Goal: Task Accomplishment & Management: Manage account settings

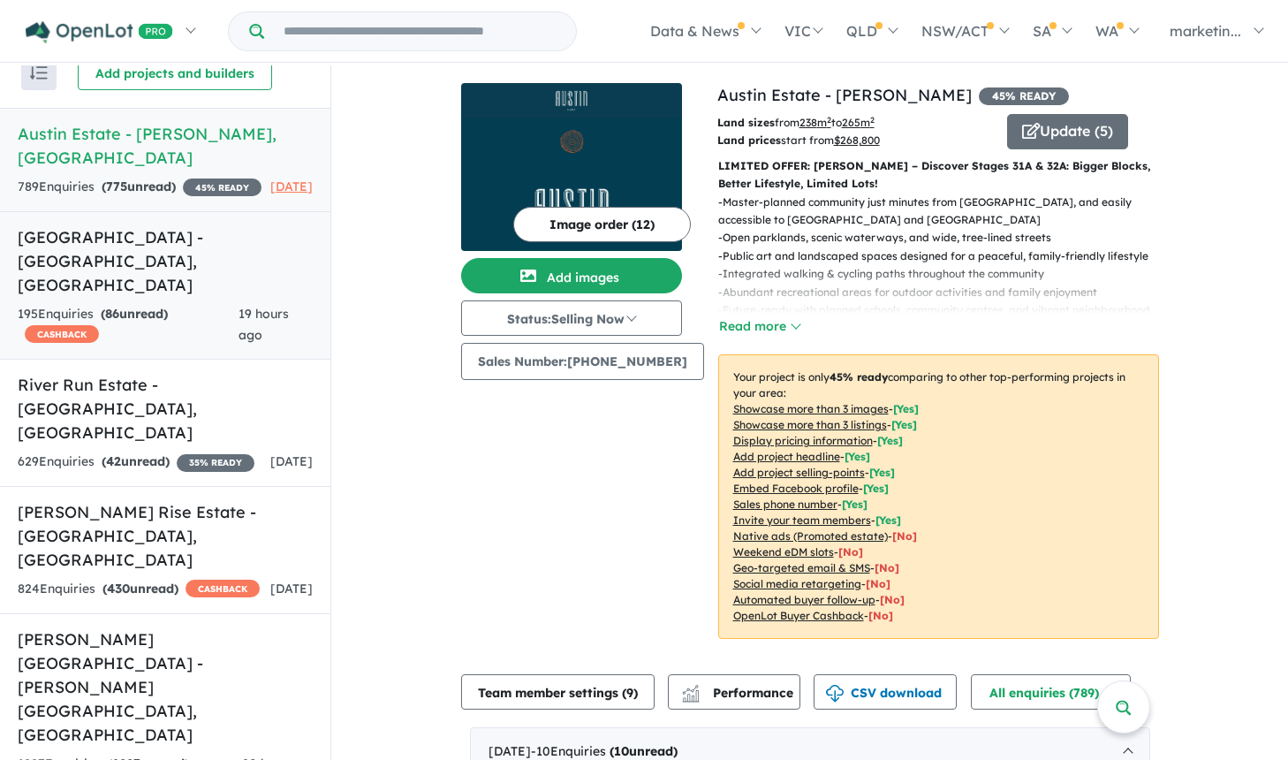
scroll to position [2, 0]
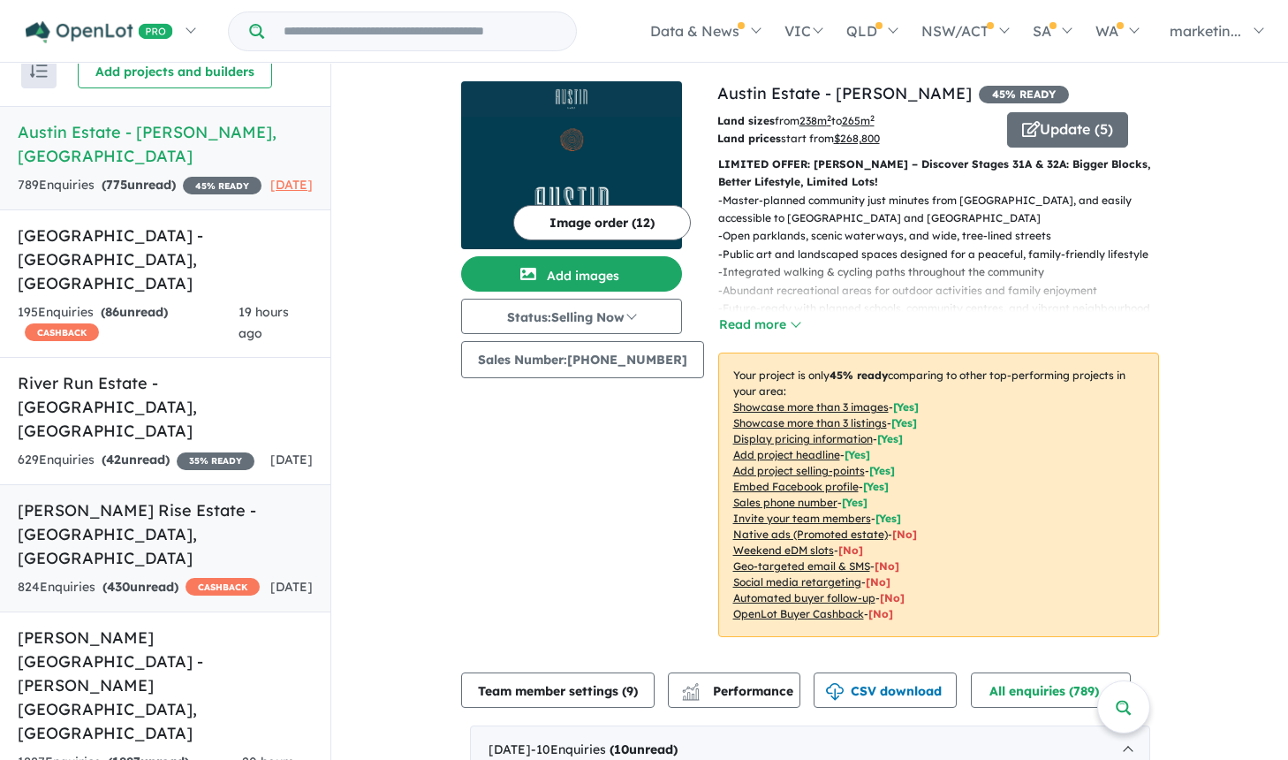
click at [165, 498] on h5 "Taylors Rise Estate - [GEOGRAPHIC_DATA] , [GEOGRAPHIC_DATA]" at bounding box center [165, 534] width 295 height 72
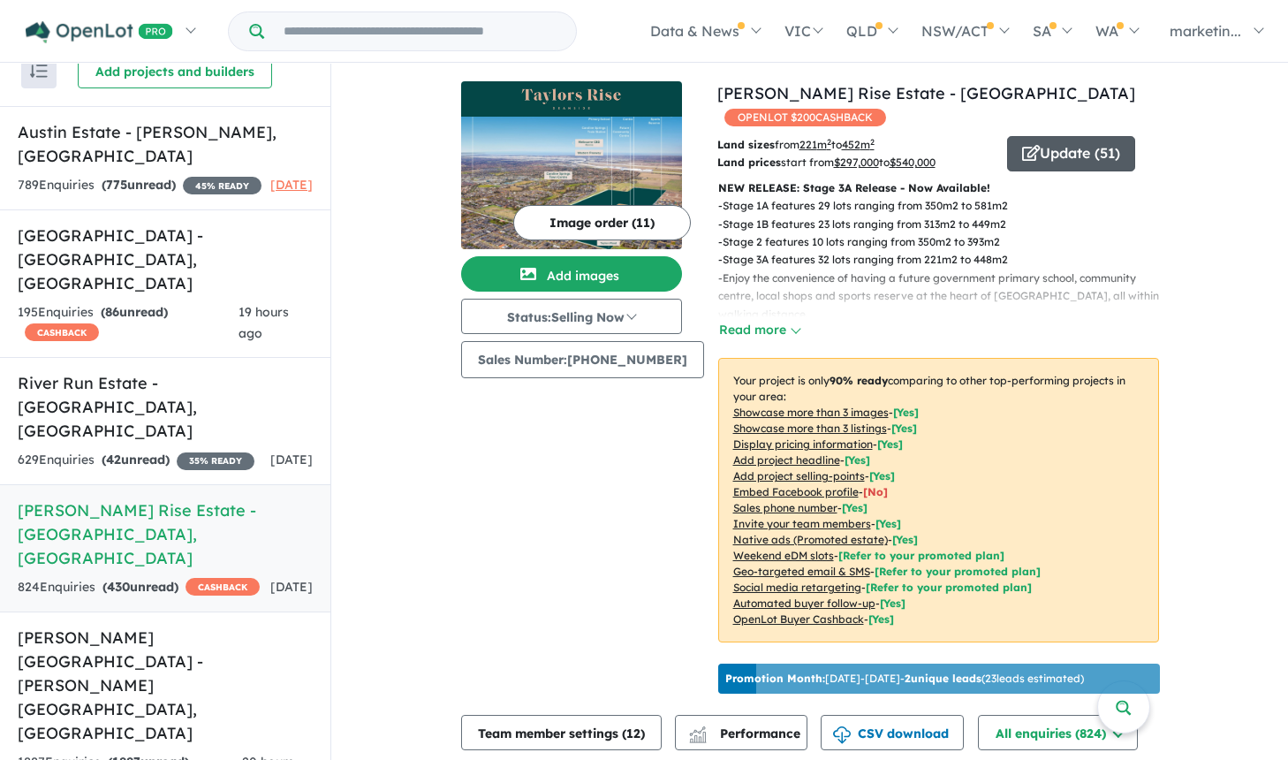
click at [1060, 136] on button "Update ( 51 )" at bounding box center [1071, 153] width 128 height 35
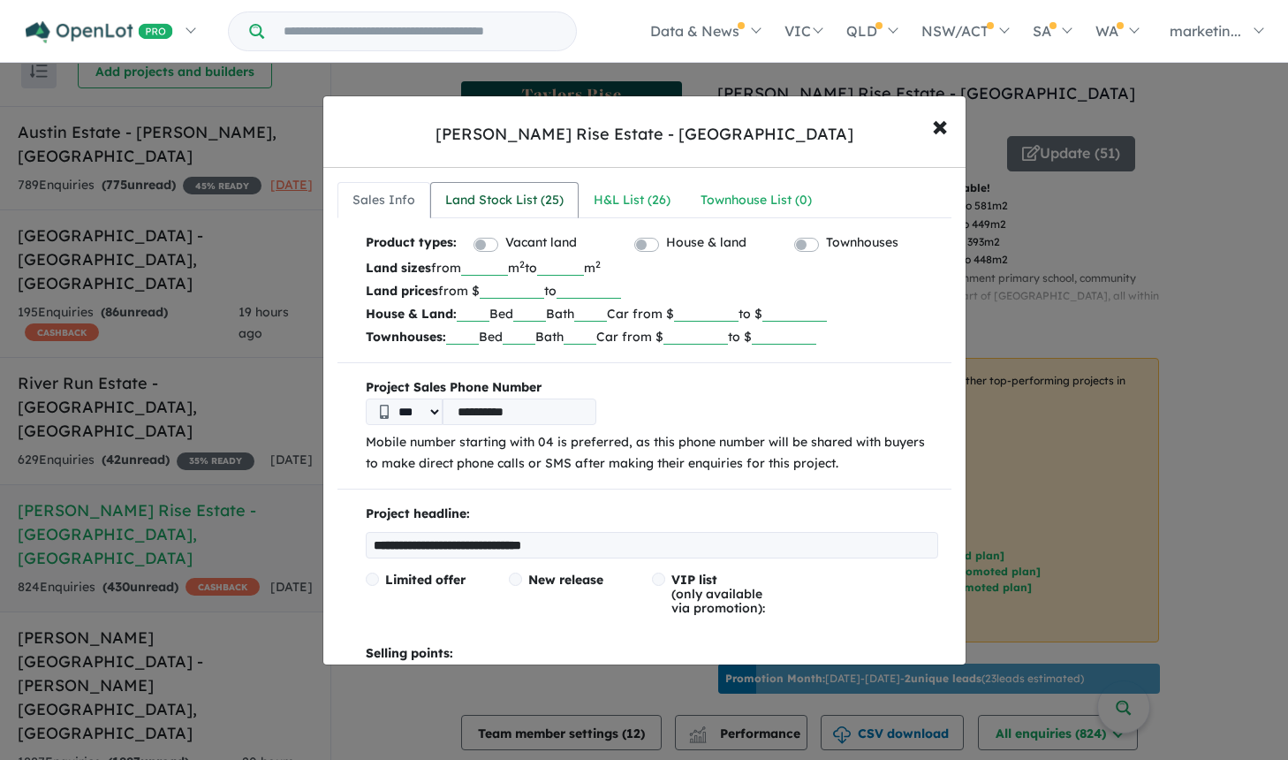
click at [516, 208] on div "Land Stock List ( 25 )" at bounding box center [504, 200] width 118 height 21
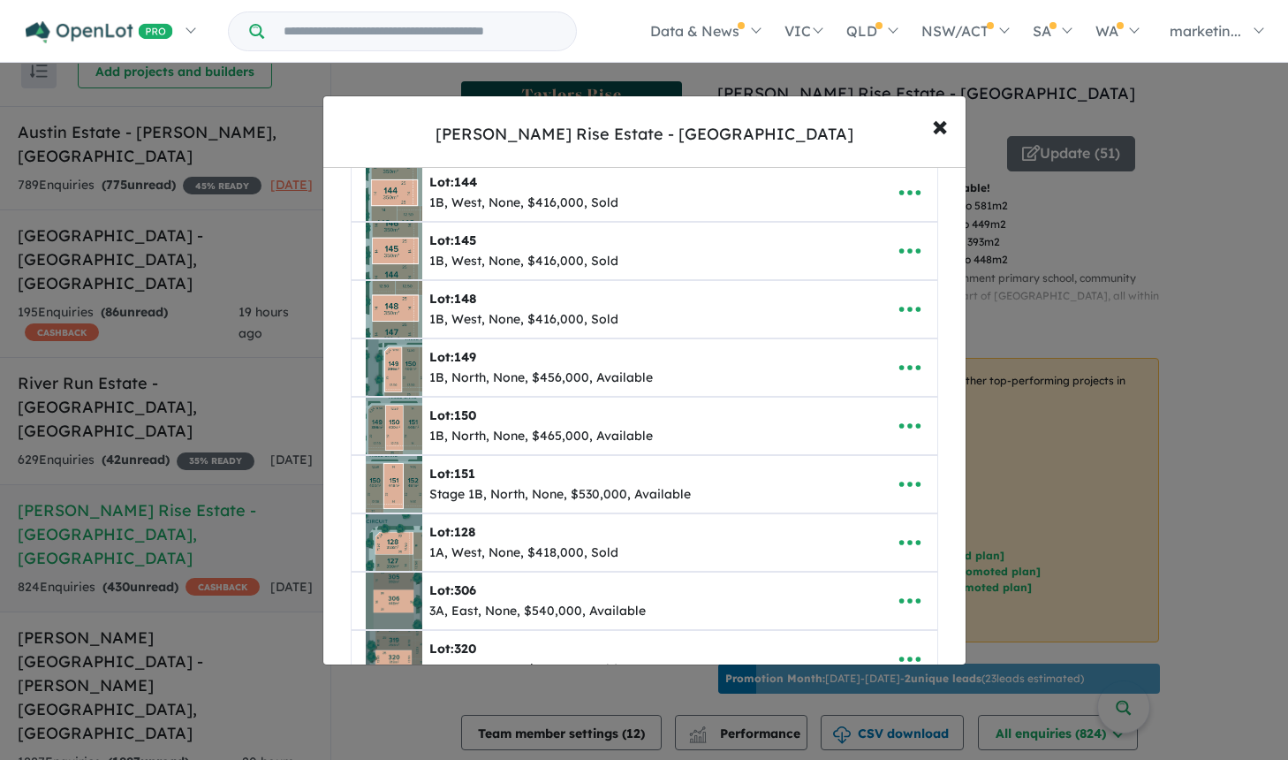
scroll to position [545, 0]
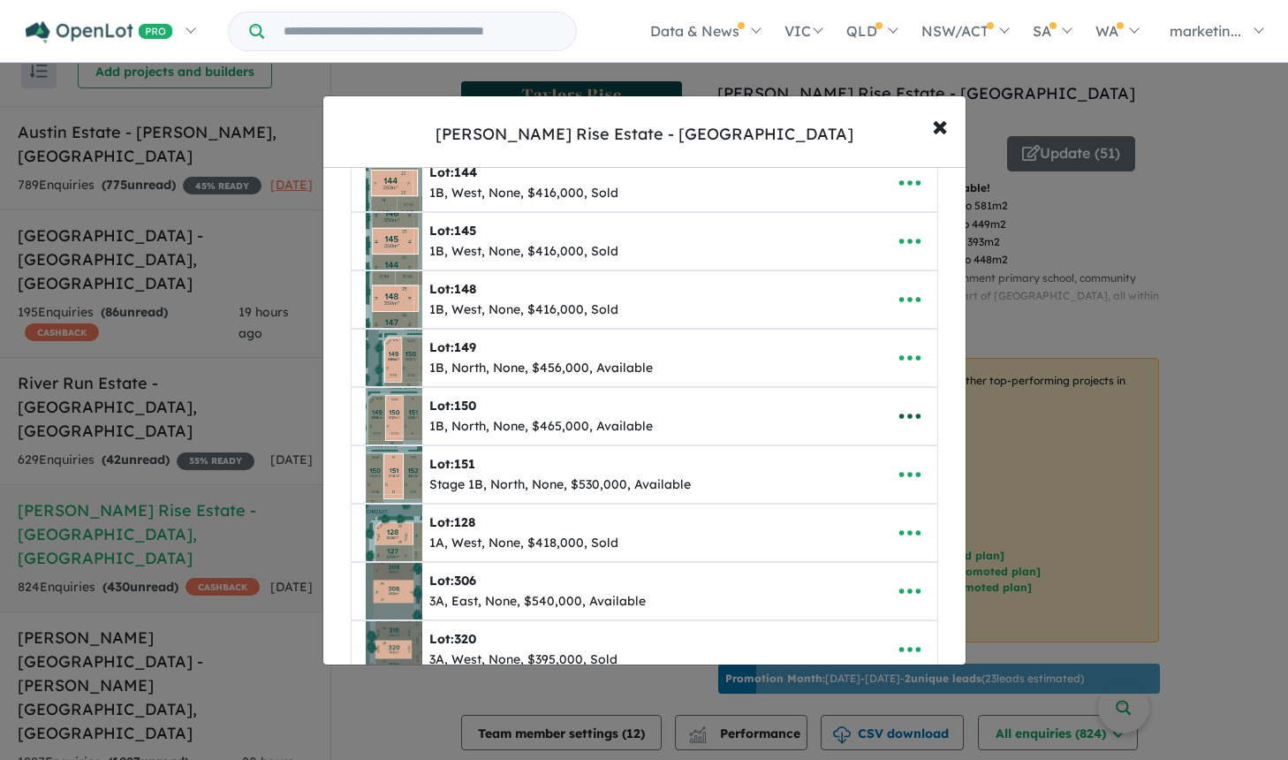
click at [910, 413] on icon "button" at bounding box center [910, 416] width 27 height 27
click at [867, 451] on link "Edit" at bounding box center [871, 460] width 131 height 41
select select "*****"
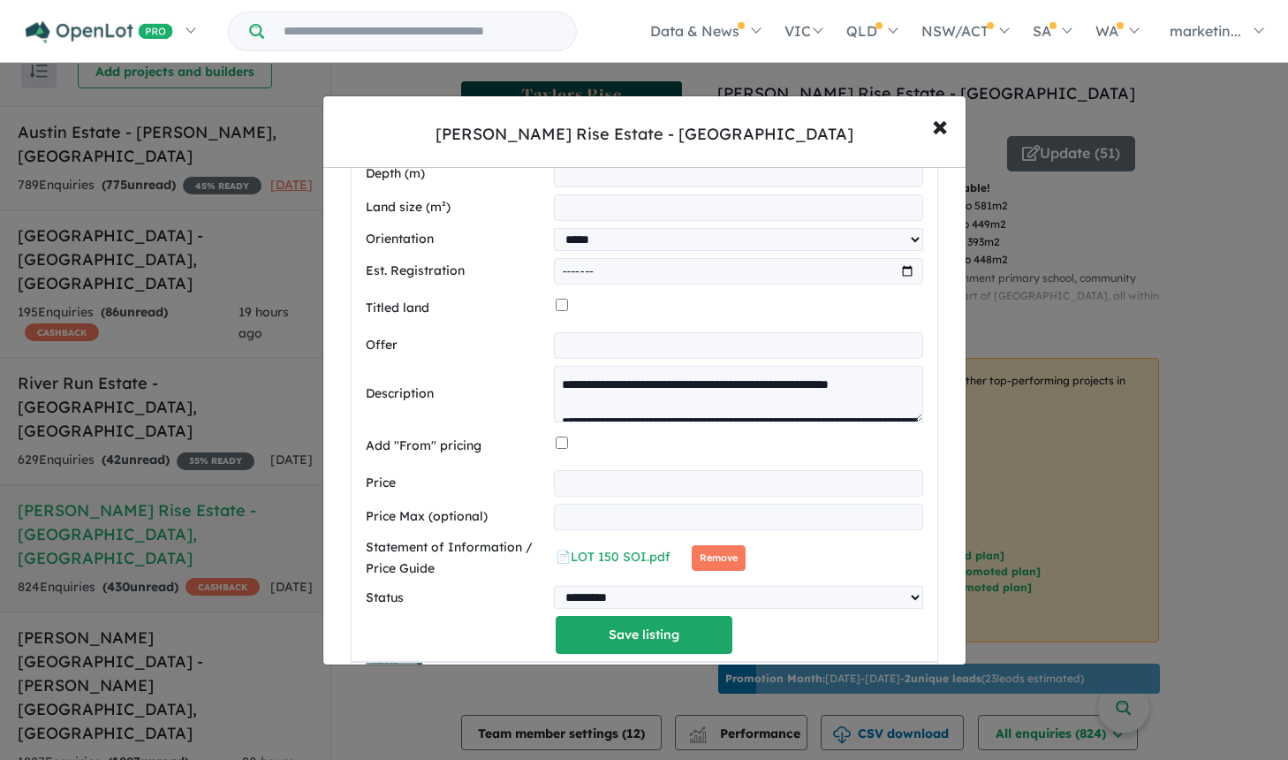
scroll to position [1224, 0]
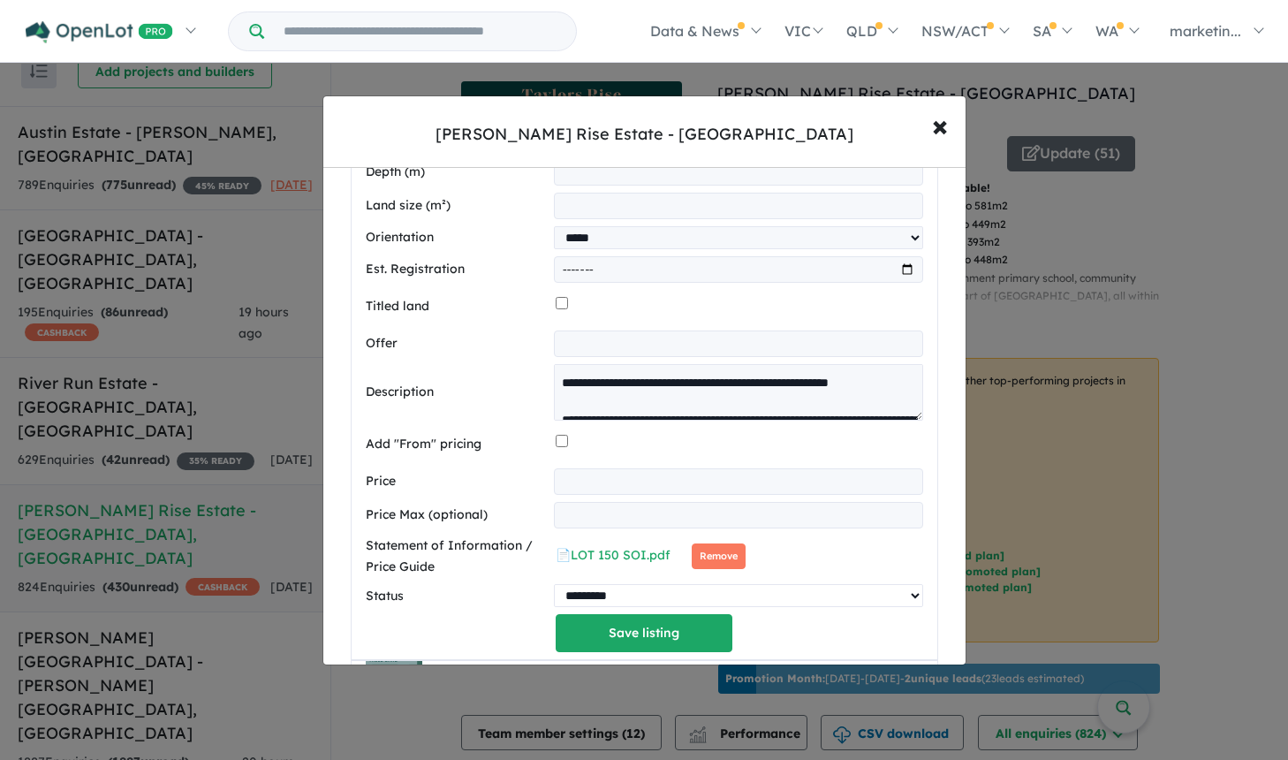
select select "****"
click option "****" at bounding box center [0, 0] width 0 height 0
click at [580, 640] on button "Save listing" at bounding box center [644, 633] width 177 height 38
select select "*****"
select select "****"
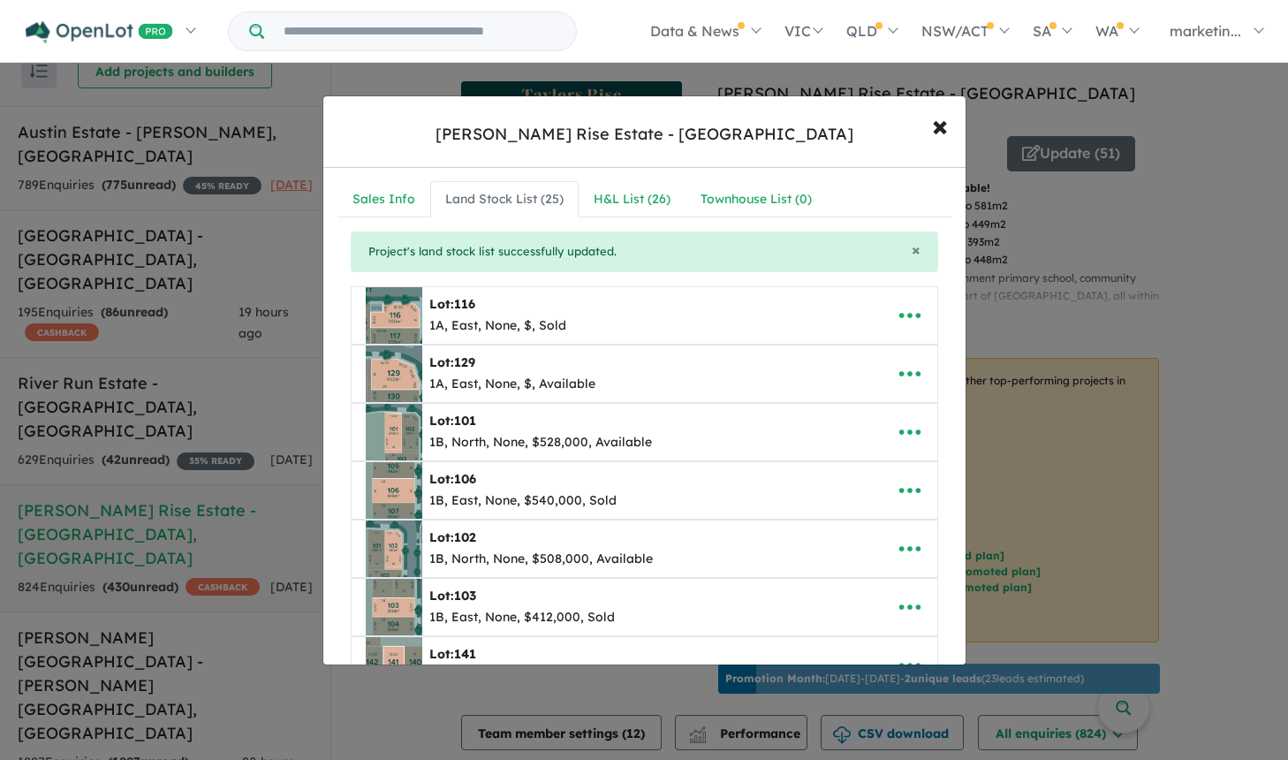
scroll to position [0, 0]
click at [613, 208] on div "H&L List ( 26 )" at bounding box center [632, 200] width 77 height 21
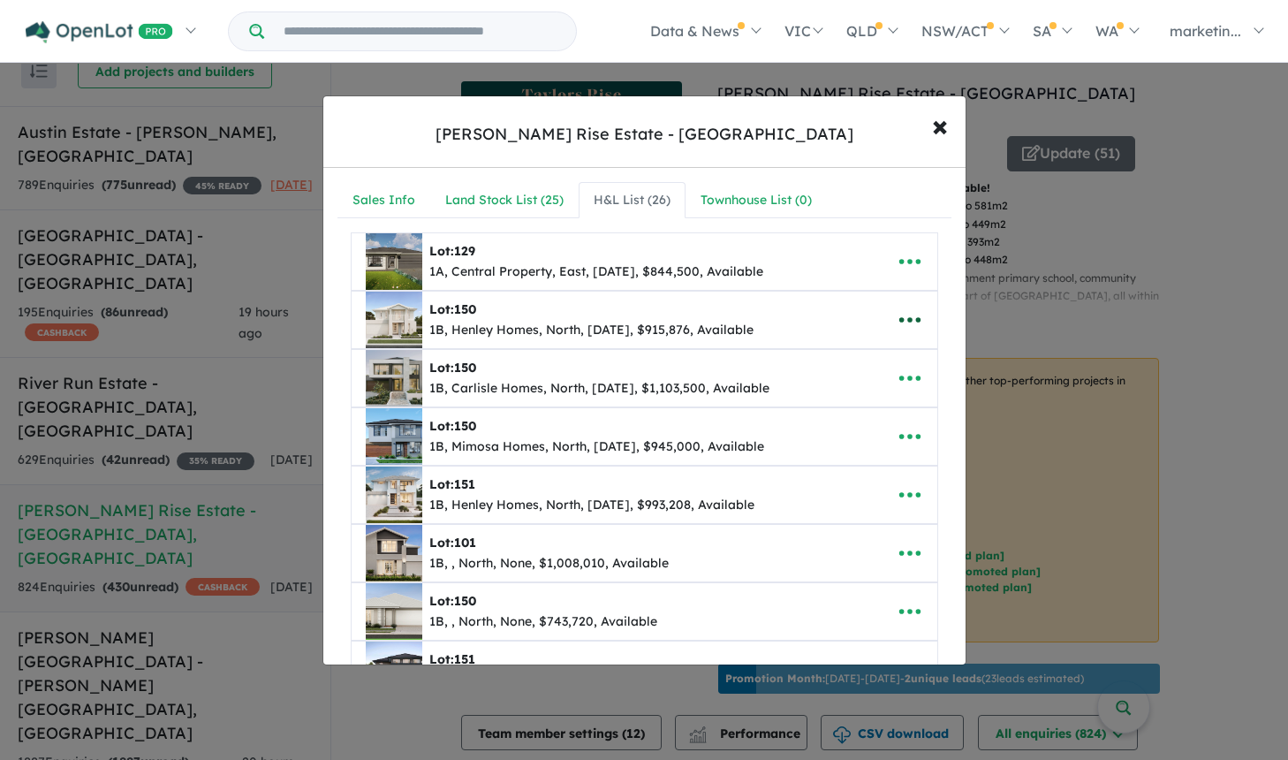
click at [905, 319] on icon "button" at bounding box center [910, 320] width 27 height 27
click at [855, 411] on link "Remove" at bounding box center [871, 404] width 131 height 41
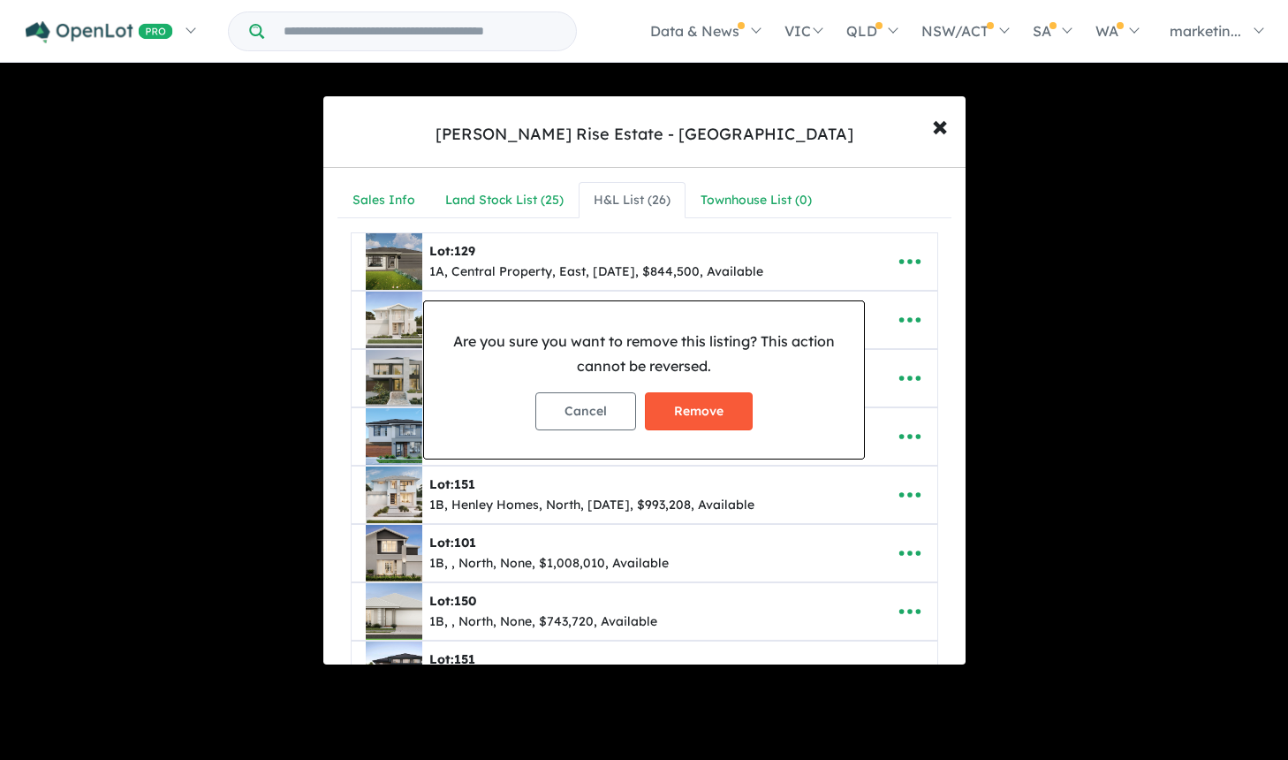
click at [739, 414] on button "Remove" at bounding box center [699, 411] width 108 height 38
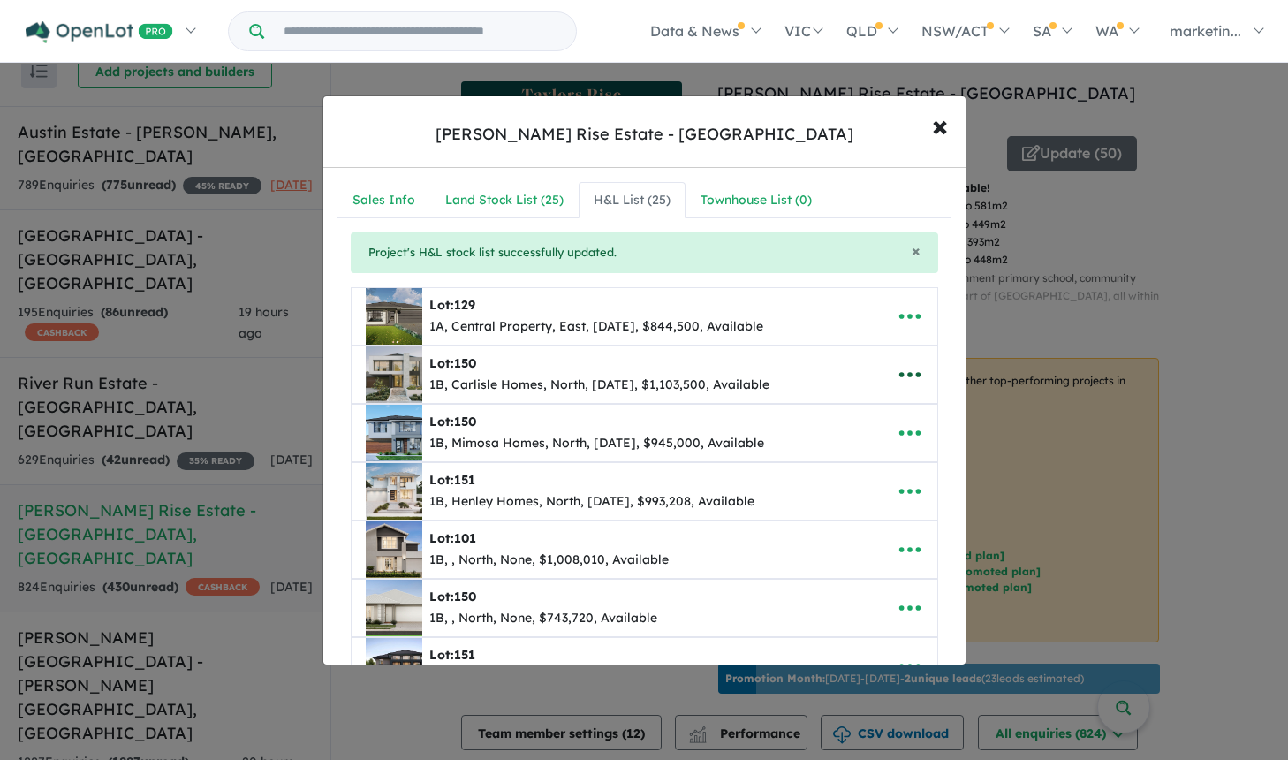
click at [905, 375] on icon "button" at bounding box center [910, 374] width 27 height 27
click at [873, 455] on link "Remove" at bounding box center [871, 459] width 131 height 41
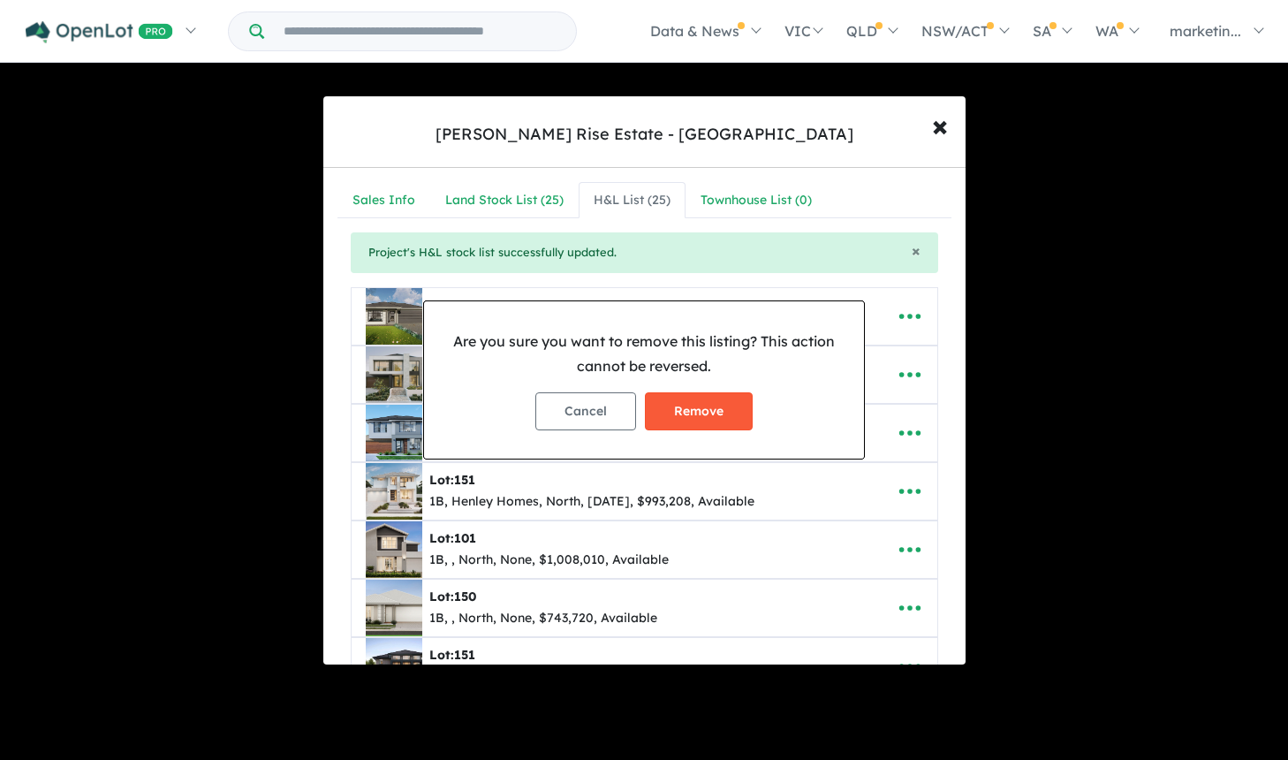
click at [715, 404] on button "Remove" at bounding box center [699, 411] width 108 height 38
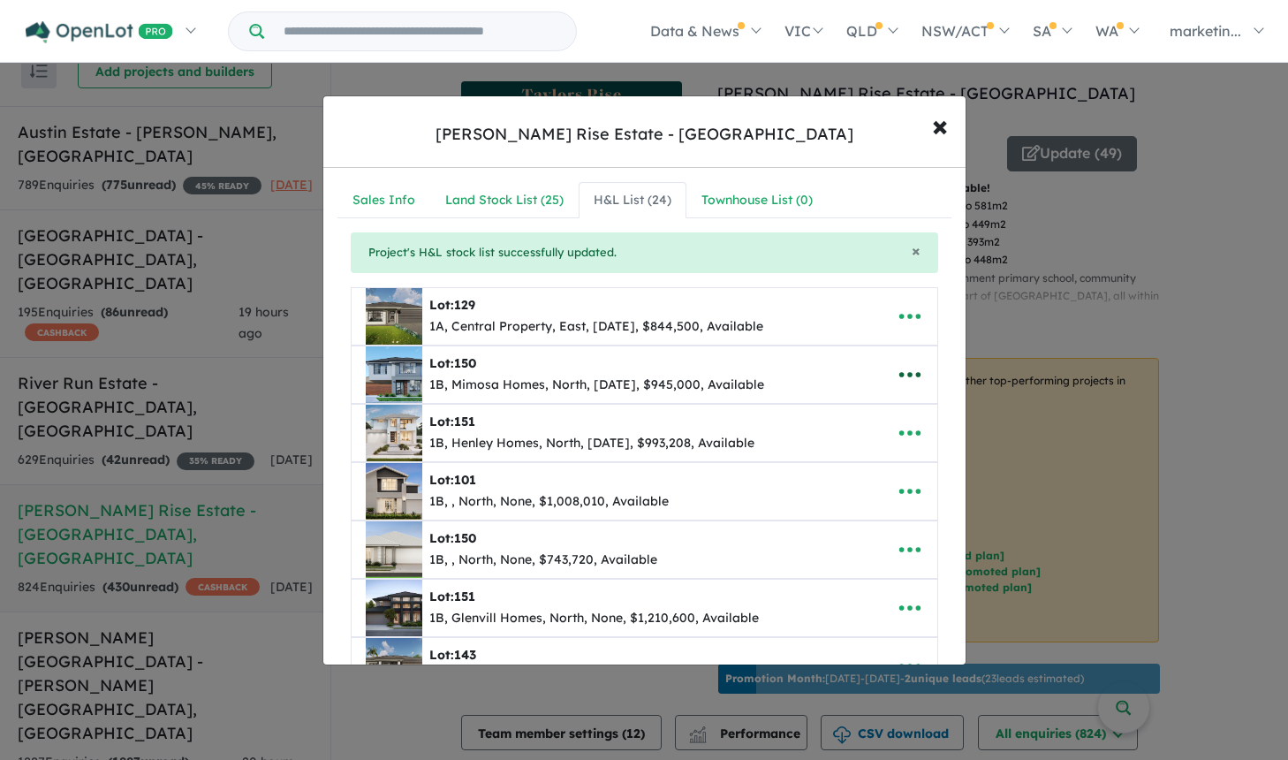
click at [915, 383] on icon "button" at bounding box center [910, 374] width 27 height 27
click at [864, 459] on link "Remove" at bounding box center [871, 459] width 131 height 41
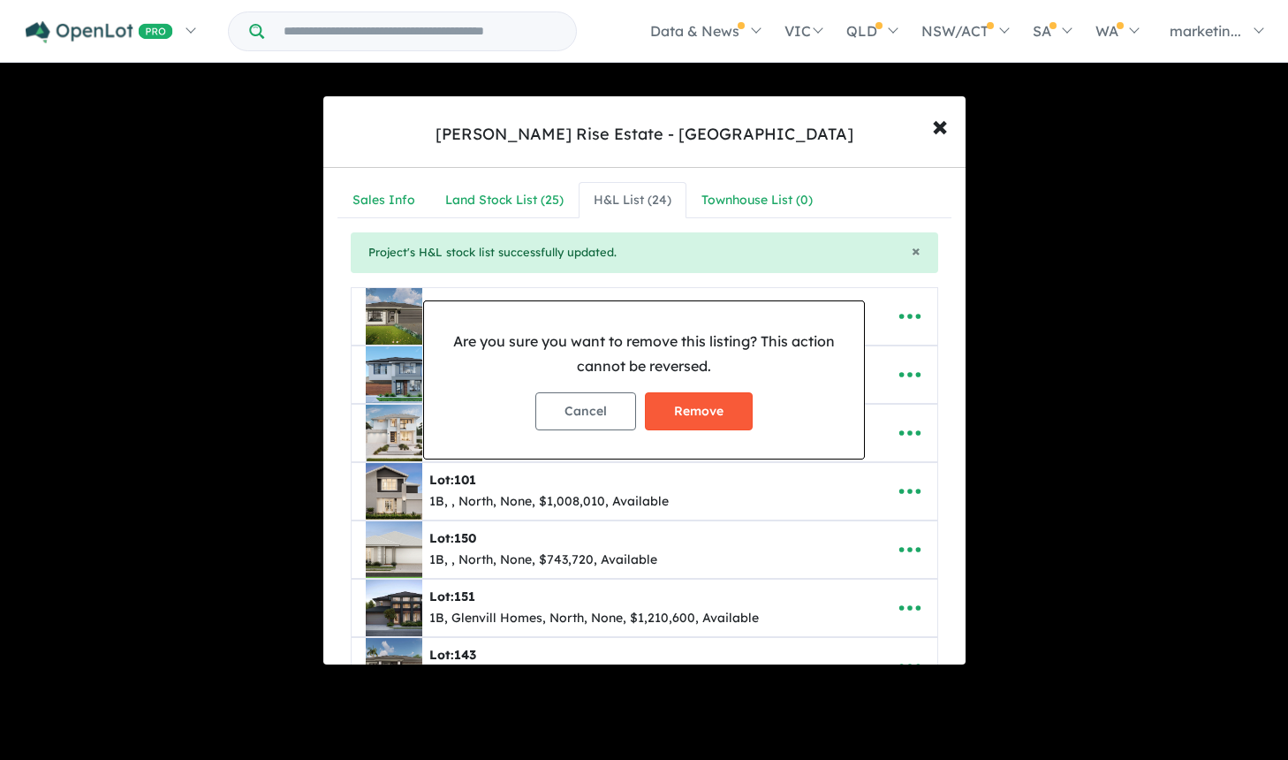
click at [721, 413] on button "Remove" at bounding box center [699, 411] width 108 height 38
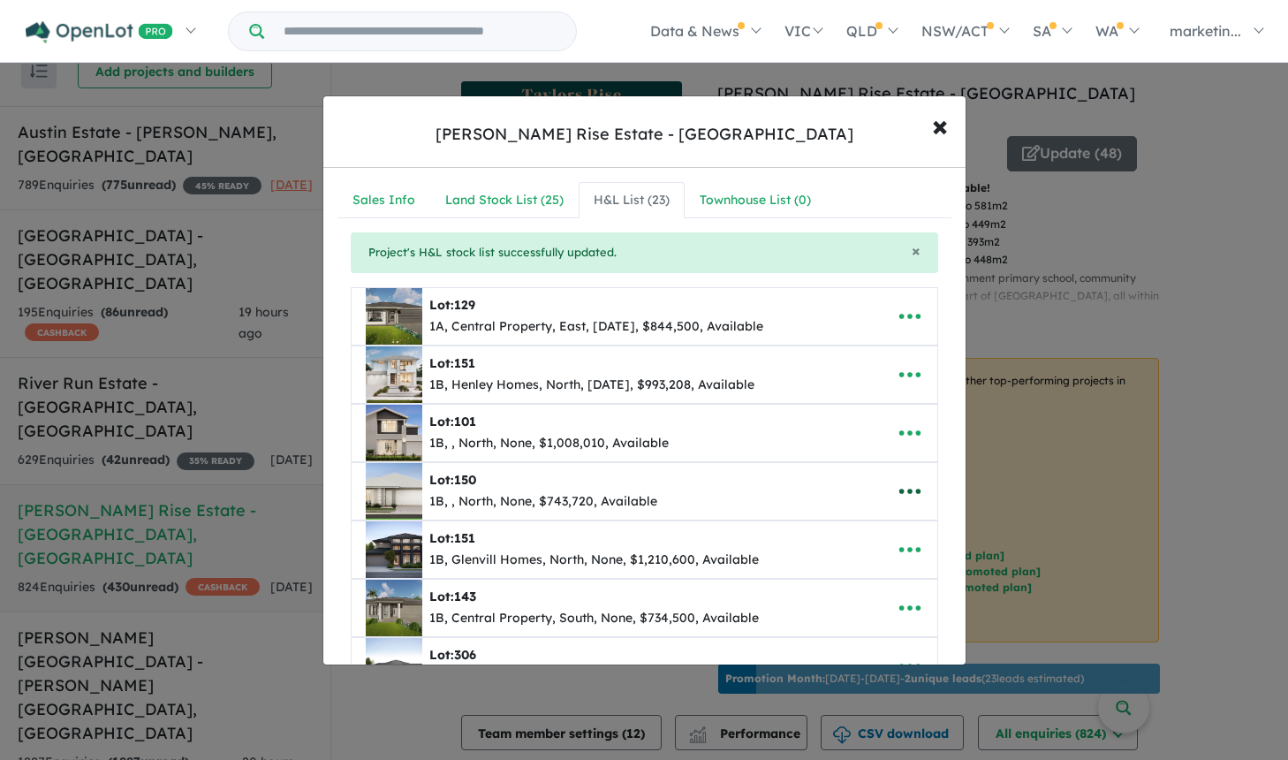
click at [906, 494] on icon "button" at bounding box center [910, 491] width 27 height 27
click at [846, 580] on link "Remove" at bounding box center [871, 576] width 131 height 41
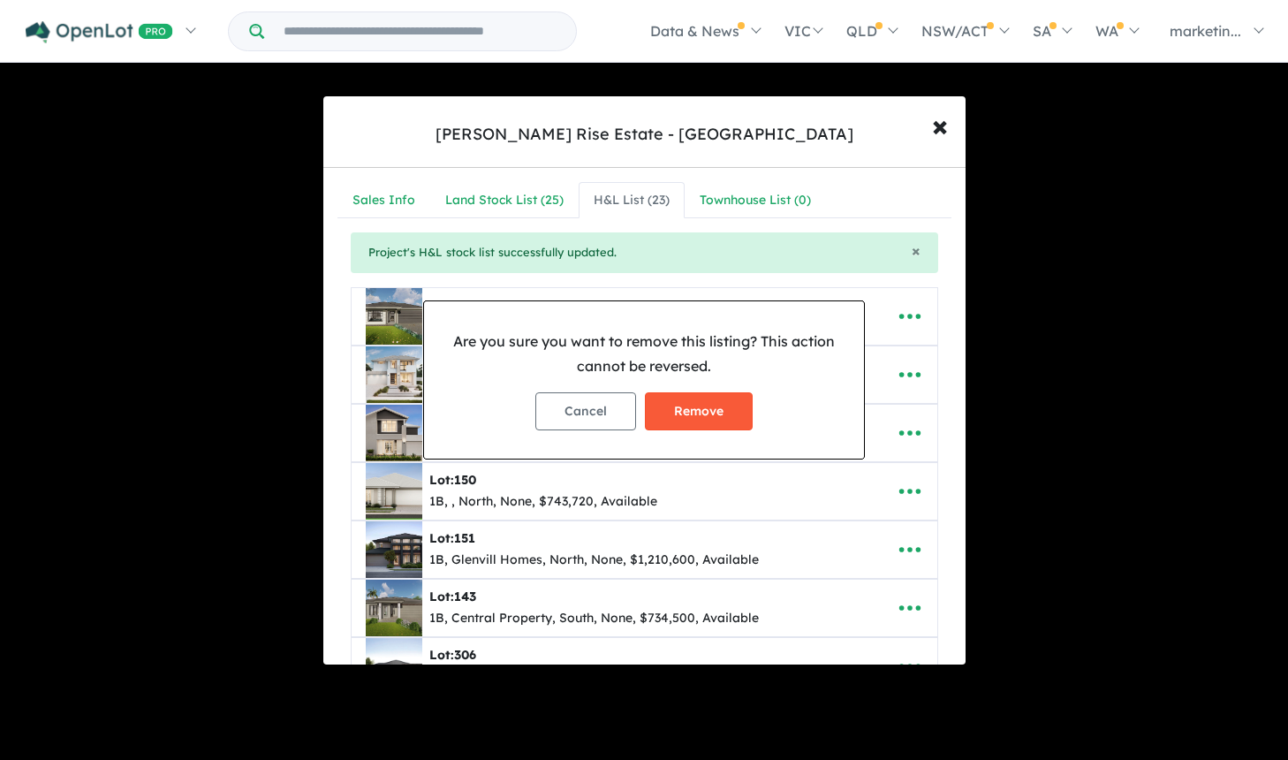
click at [688, 413] on button "Remove" at bounding box center [699, 411] width 108 height 38
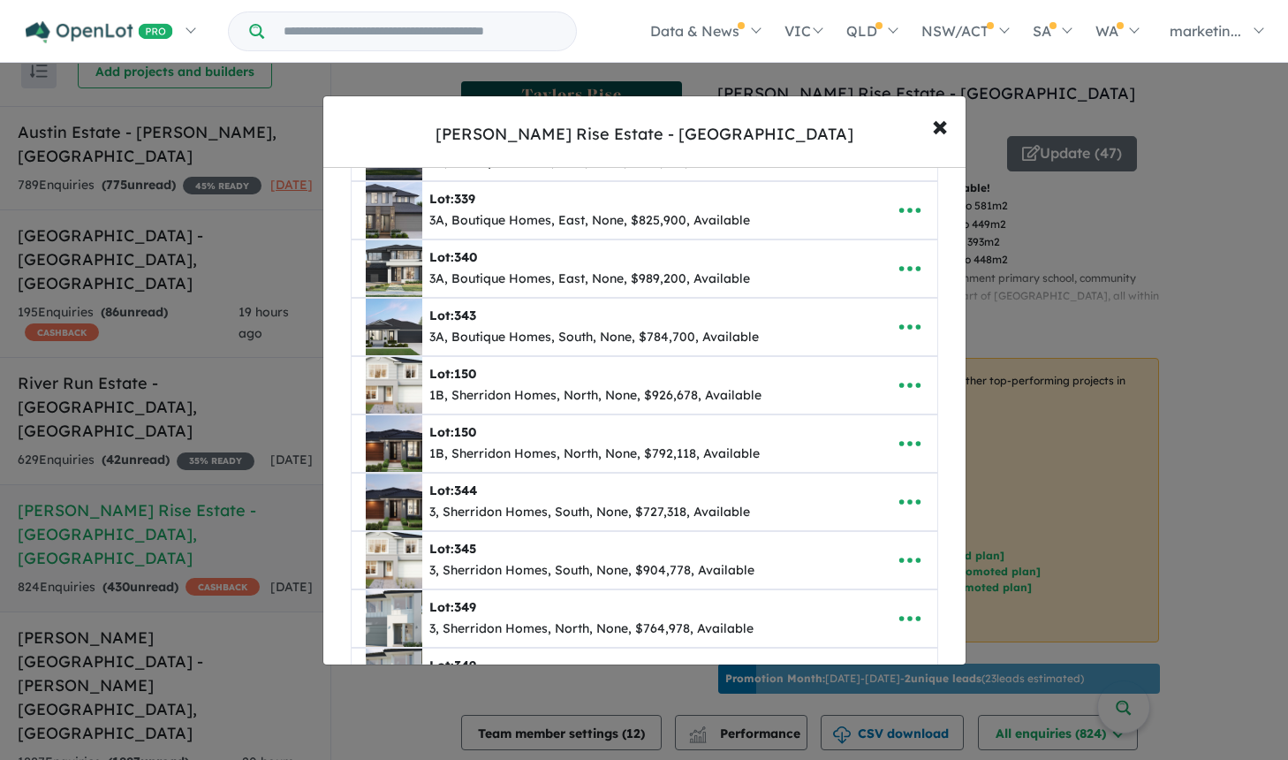
scroll to position [804, 0]
click at [913, 446] on icon "button" at bounding box center [910, 445] width 27 height 27
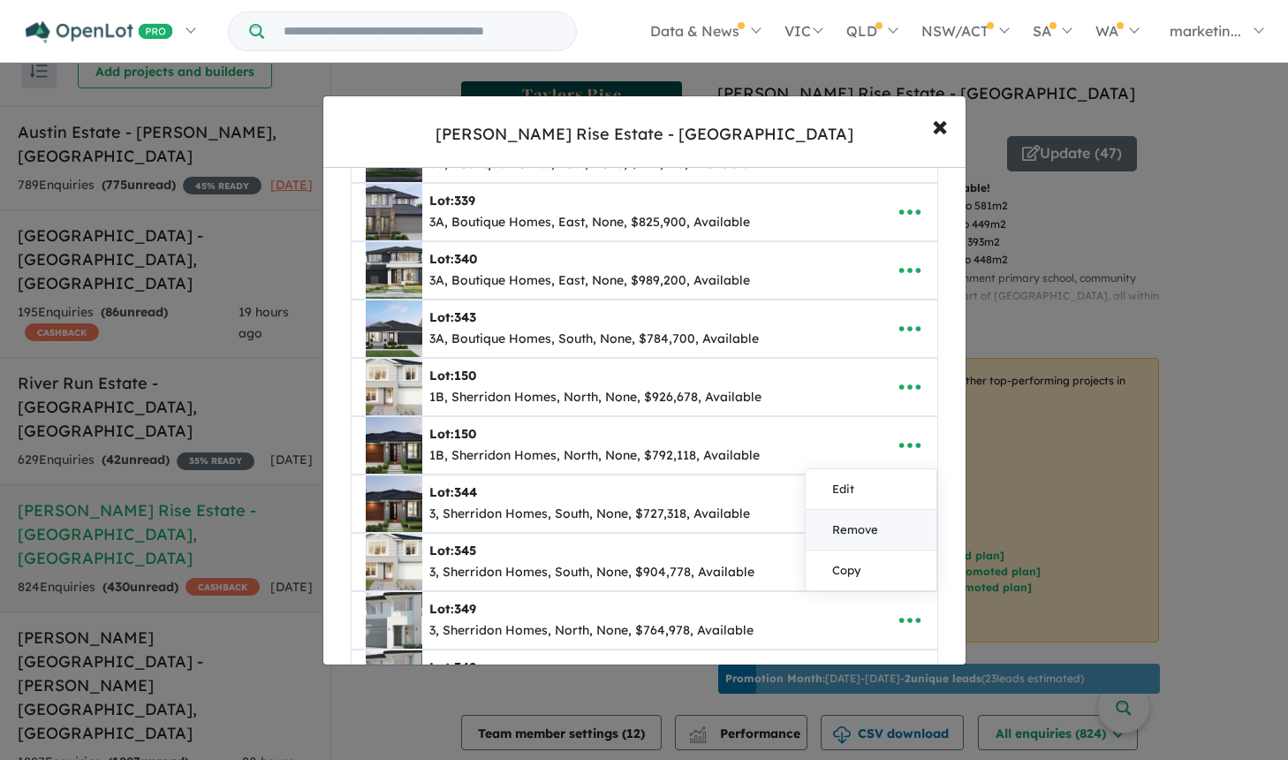
click at [829, 525] on link "Remove" at bounding box center [871, 530] width 131 height 41
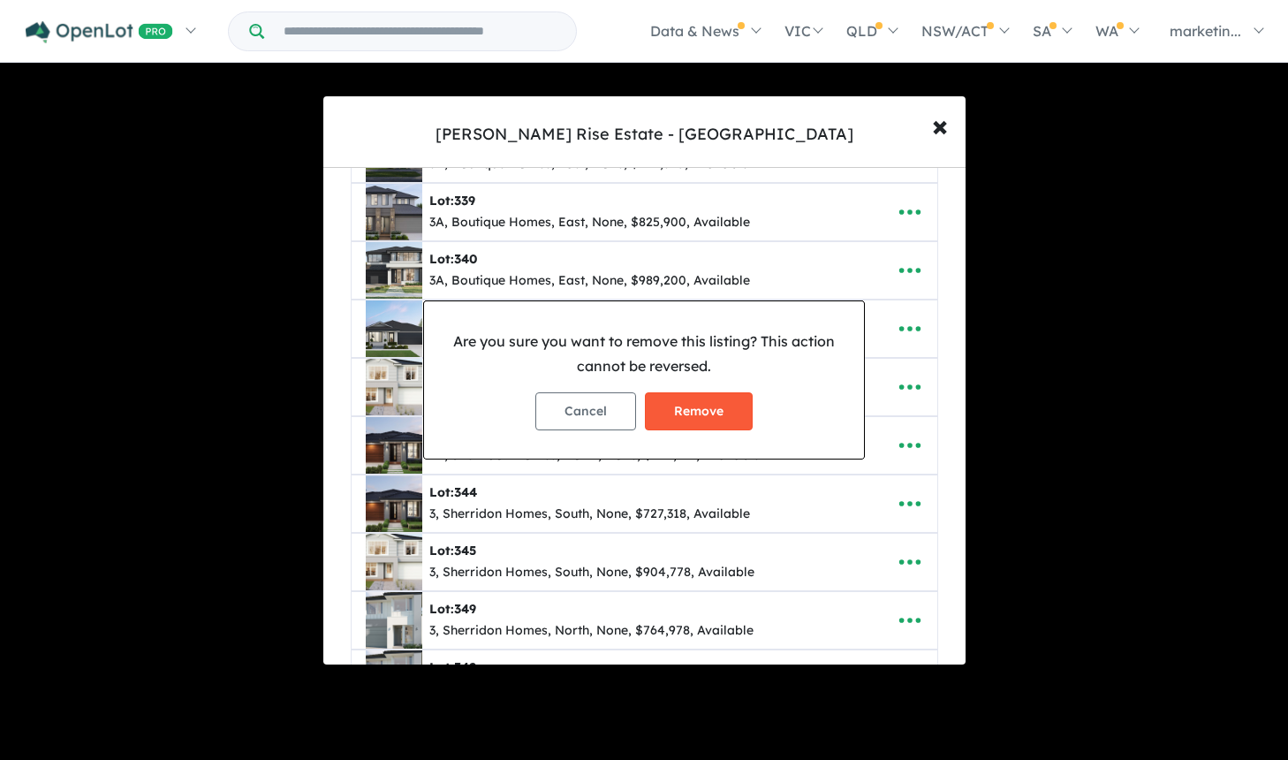
click at [724, 413] on button "Remove" at bounding box center [699, 411] width 108 height 38
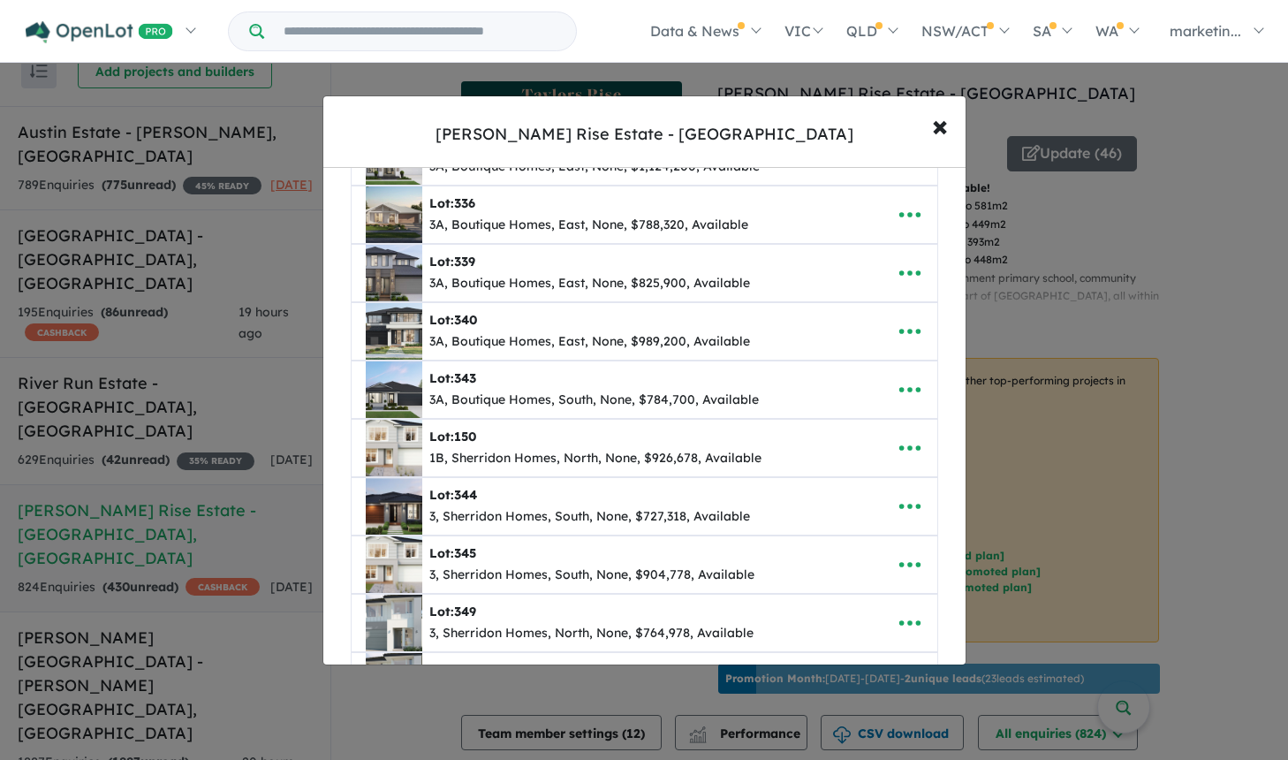
scroll to position [776, 0]
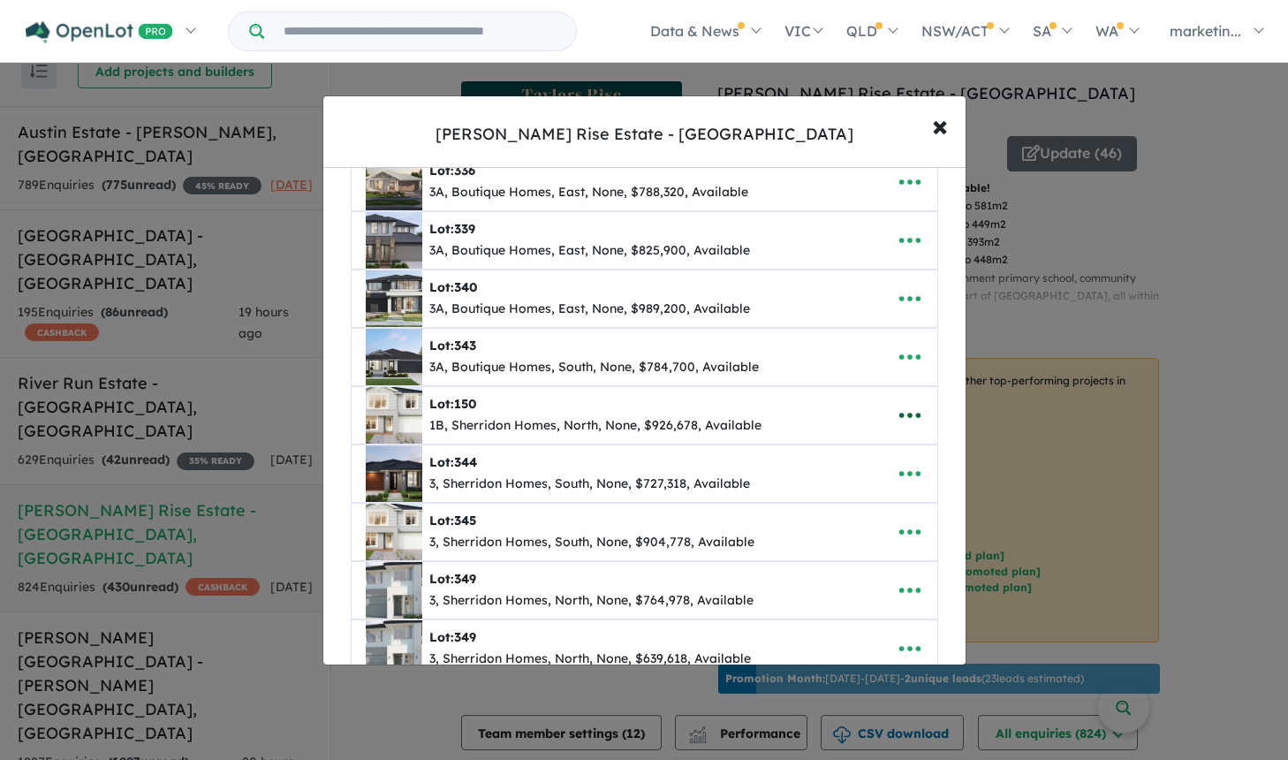
click at [909, 417] on icon "button" at bounding box center [908, 415] width 21 height 5
click at [860, 500] on link "Remove" at bounding box center [871, 500] width 131 height 41
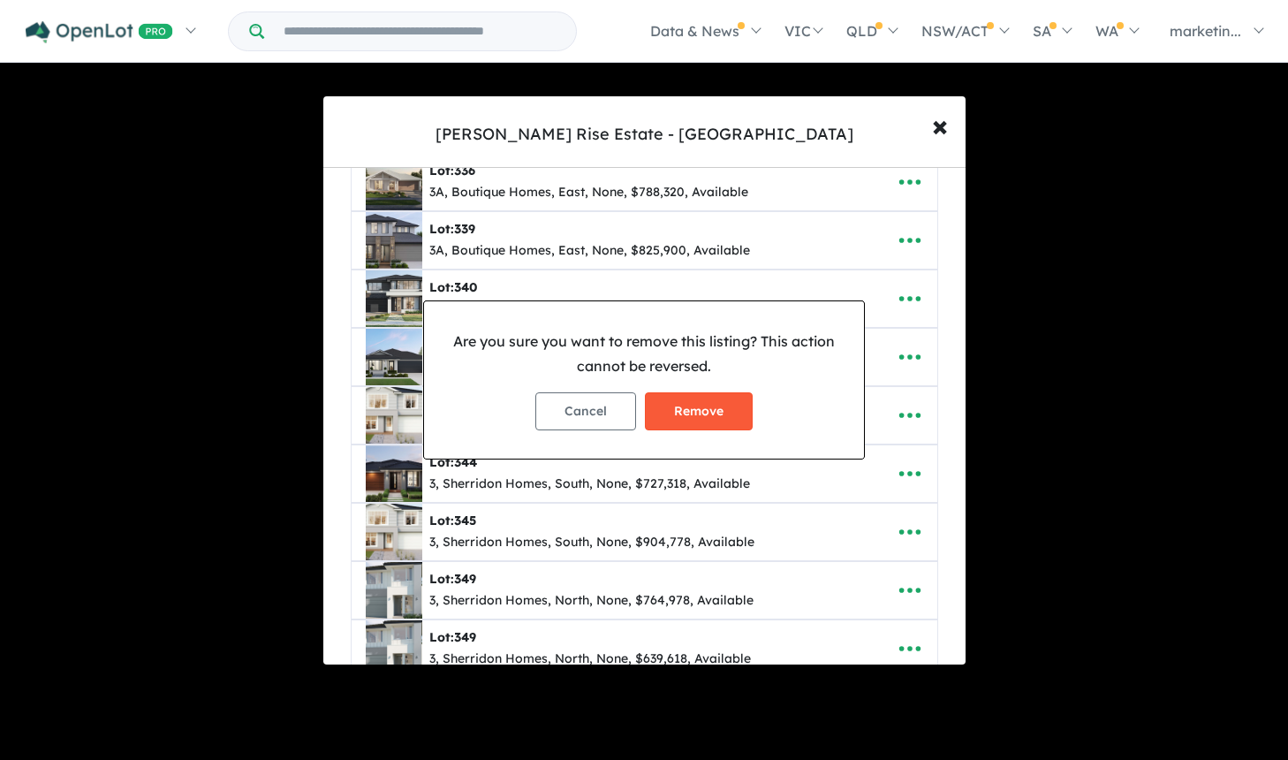
click at [730, 416] on button "Remove" at bounding box center [699, 411] width 108 height 38
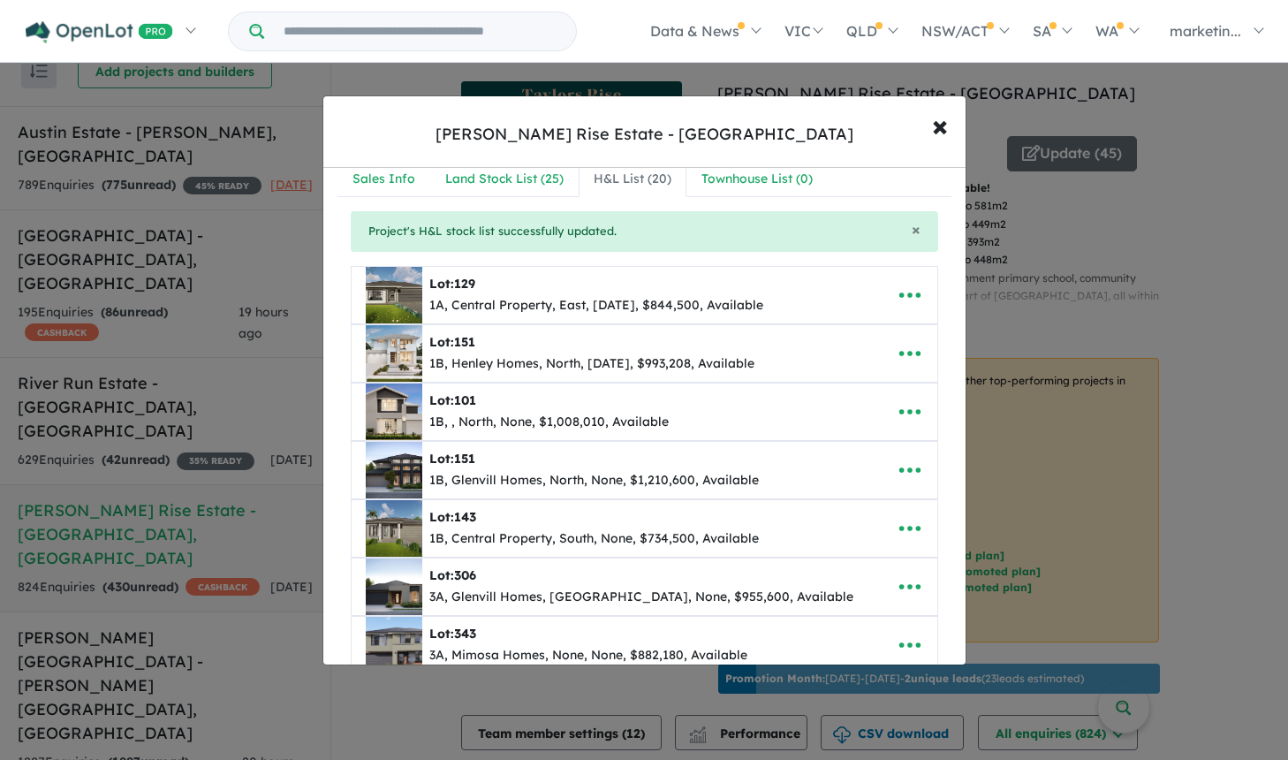
scroll to position [0, 0]
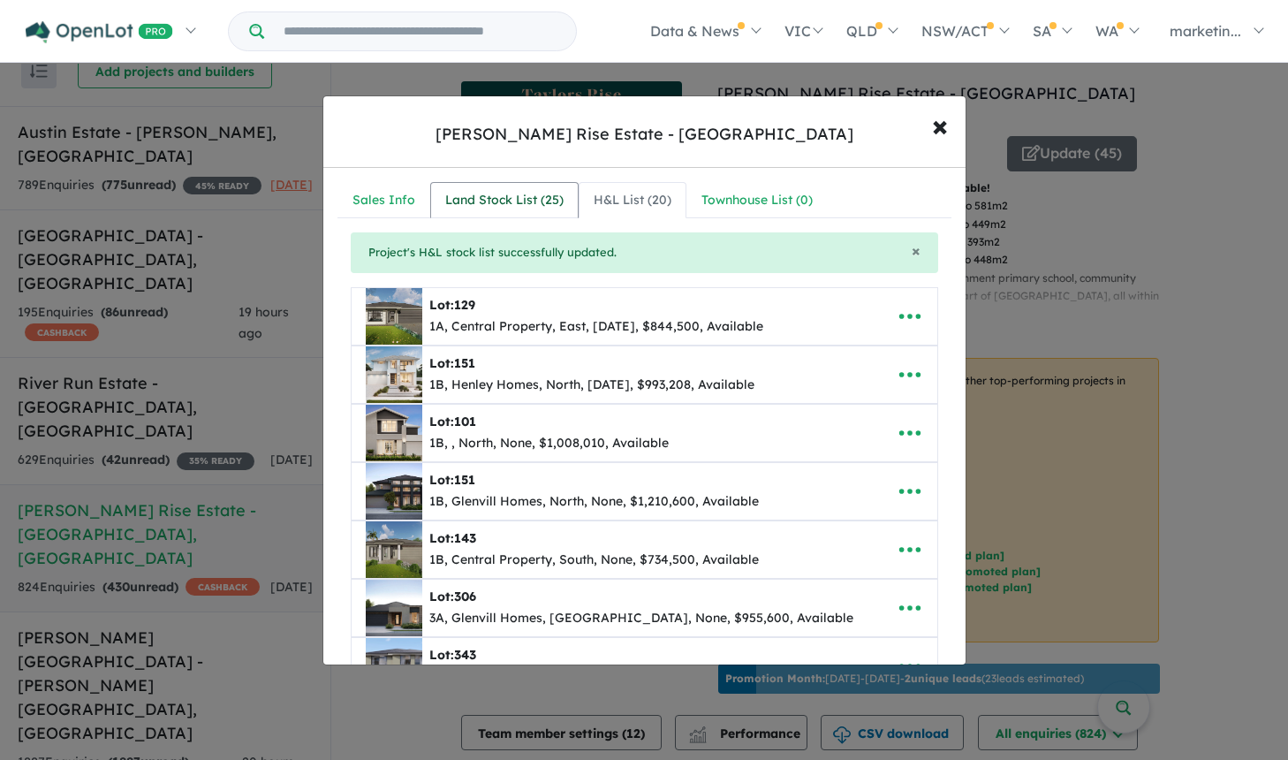
click at [559, 200] on div "Land Stock List ( 25 )" at bounding box center [504, 200] width 118 height 21
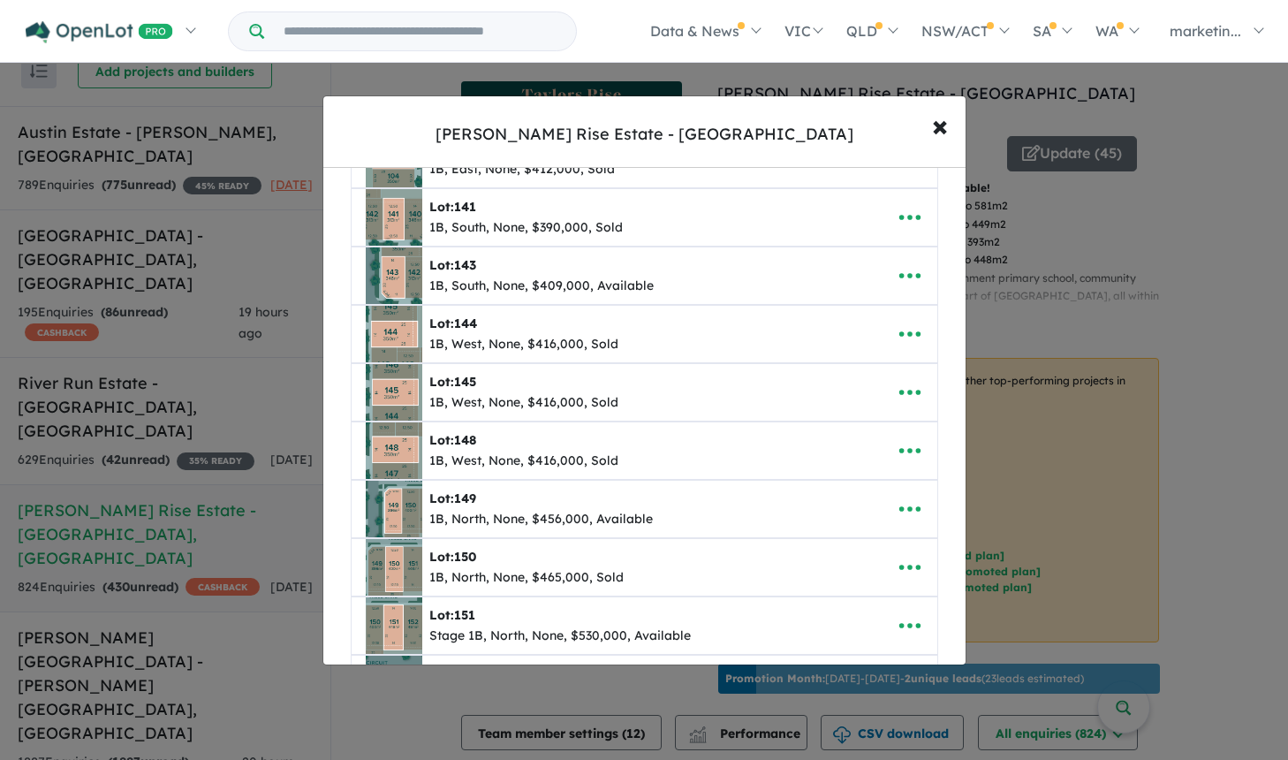
scroll to position [395, 0]
click at [927, 133] on button "× Close" at bounding box center [939, 126] width 51 height 48
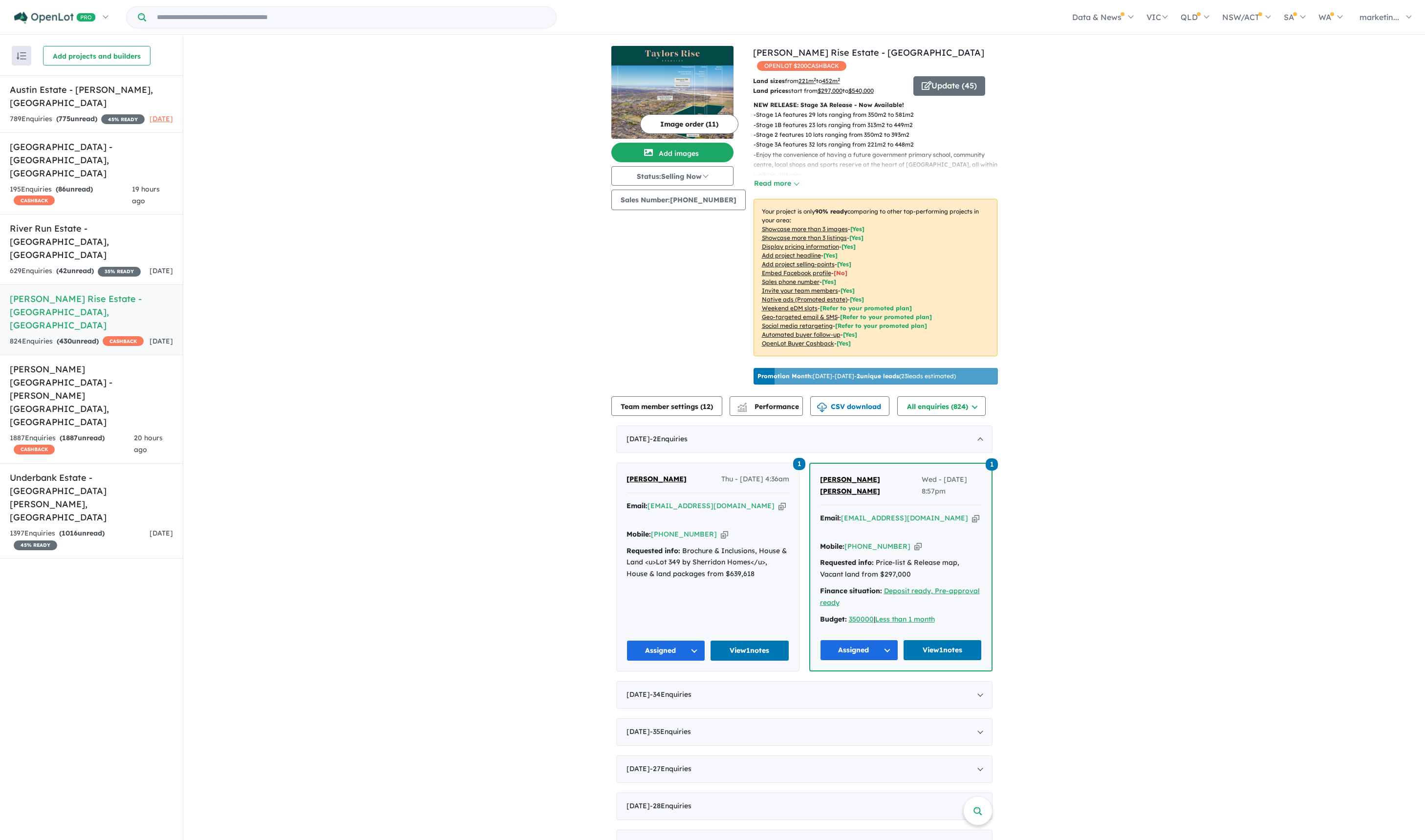
scroll to position [0, 0]
